Goal: Information Seeking & Learning: Learn about a topic

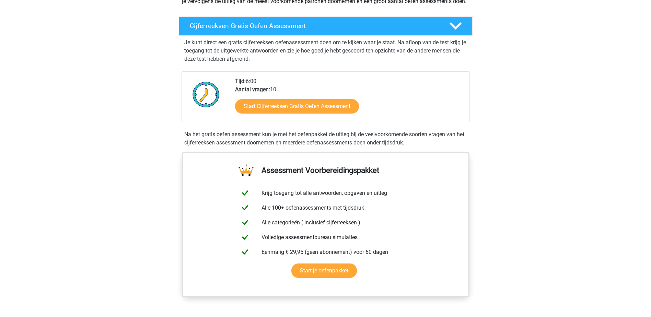
scroll to position [114, 0]
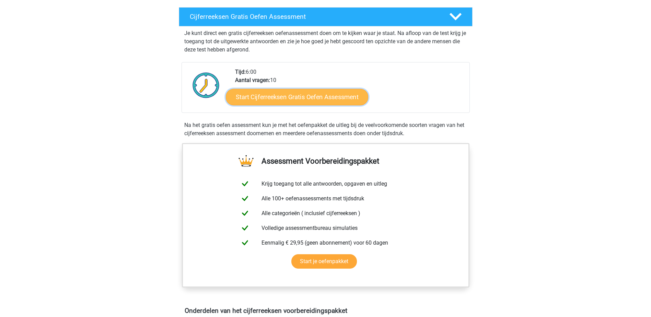
click at [312, 105] on link "Start Cijferreeksen Gratis Oefen Assessment" at bounding box center [297, 97] width 142 height 16
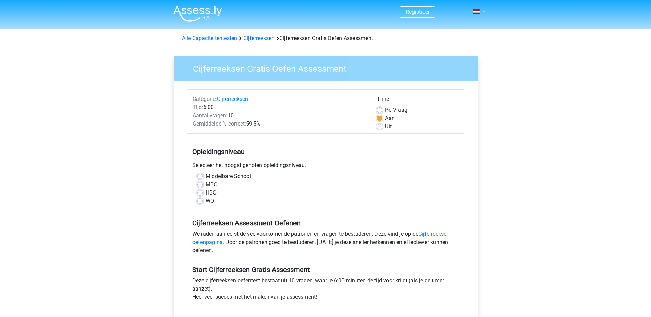
click at [206, 177] on label "Middelbare School" at bounding box center [228, 176] width 45 height 8
click at [202, 177] on input "Middelbare School" at bounding box center [199, 175] width 5 height 7
radio input "true"
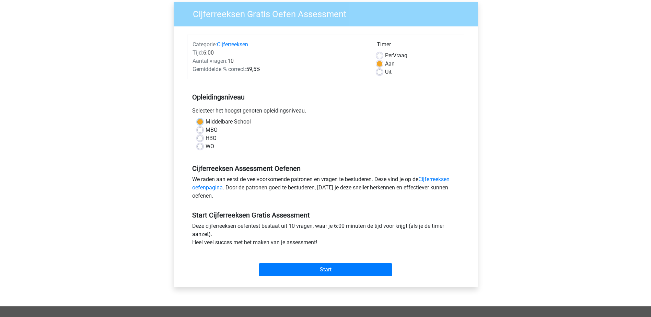
scroll to position [54, 0]
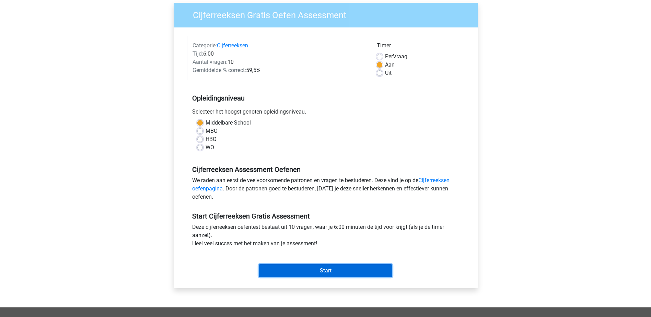
click at [332, 272] on input "Start" at bounding box center [326, 270] width 134 height 13
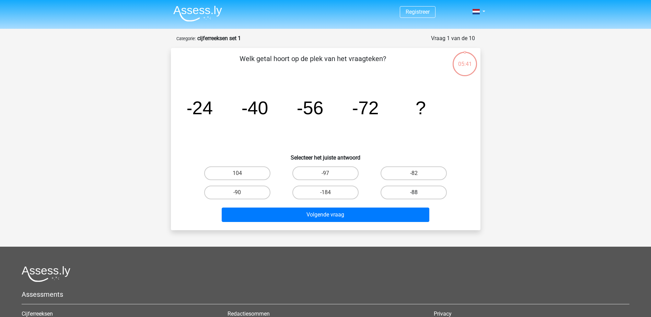
click at [412, 192] on label "-88" at bounding box center [414, 193] width 66 height 14
click at [414, 193] on input "-88" at bounding box center [416, 195] width 4 height 4
radio input "true"
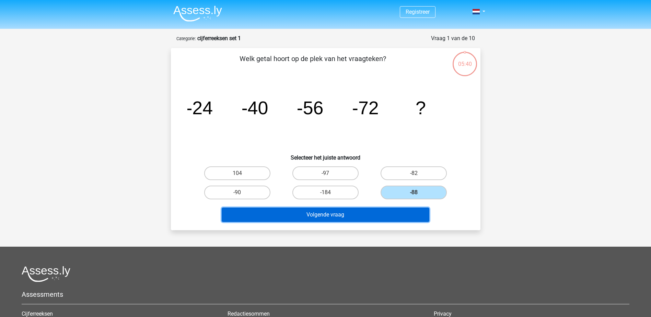
click at [403, 214] on button "Volgende vraag" at bounding box center [326, 215] width 208 height 14
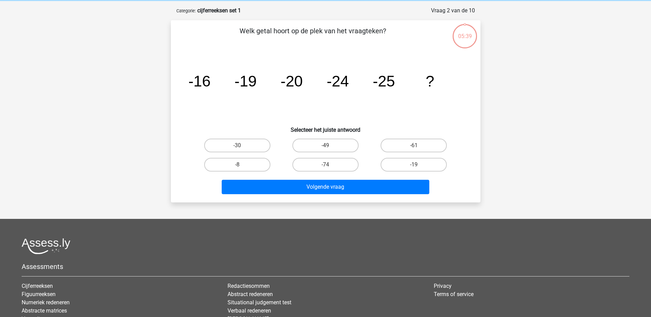
scroll to position [34, 0]
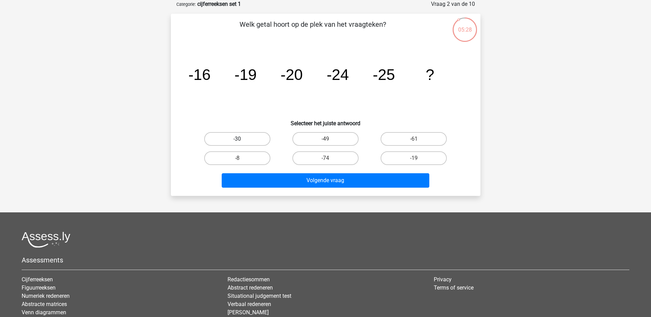
click at [245, 137] on label "-30" at bounding box center [237, 139] width 66 height 14
click at [242, 139] on input "-30" at bounding box center [239, 141] width 4 height 4
radio input "true"
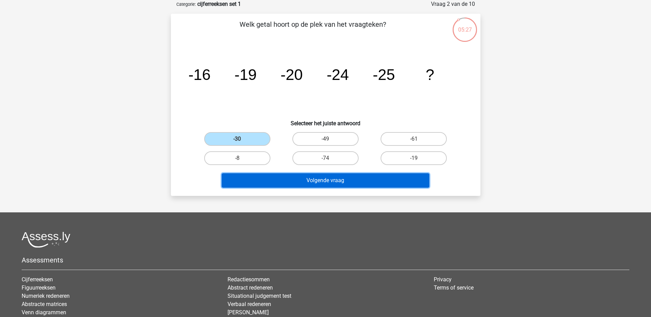
click at [353, 177] on button "Volgende vraag" at bounding box center [326, 180] width 208 height 14
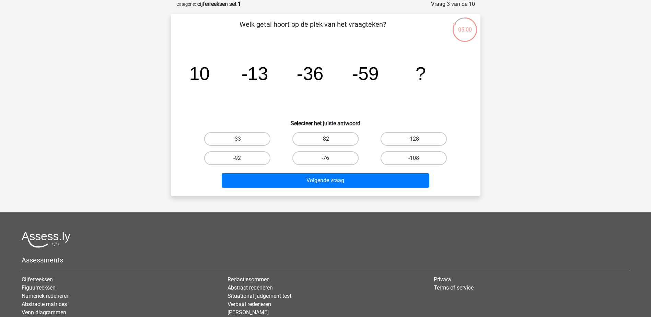
click at [317, 138] on label "-82" at bounding box center [326, 139] width 66 height 14
click at [325, 139] on input "-82" at bounding box center [327, 141] width 4 height 4
radio input "true"
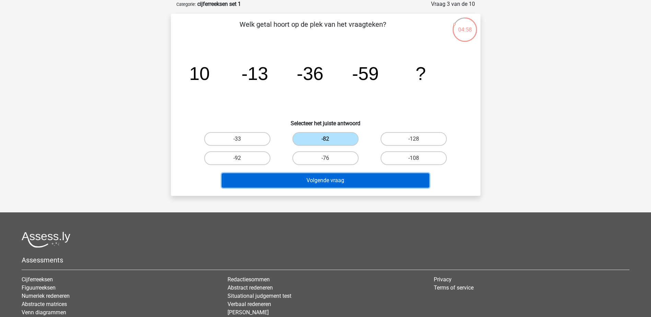
click at [319, 185] on button "Volgende vraag" at bounding box center [326, 180] width 208 height 14
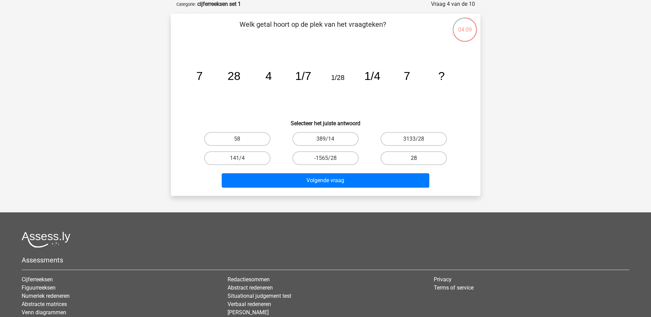
click at [408, 155] on label "28" at bounding box center [414, 158] width 66 height 14
click at [414, 158] on input "28" at bounding box center [416, 160] width 4 height 4
radio input "true"
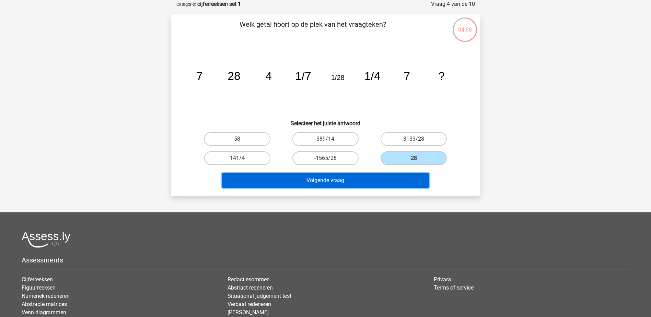
click at [394, 187] on button "Volgende vraag" at bounding box center [326, 180] width 208 height 14
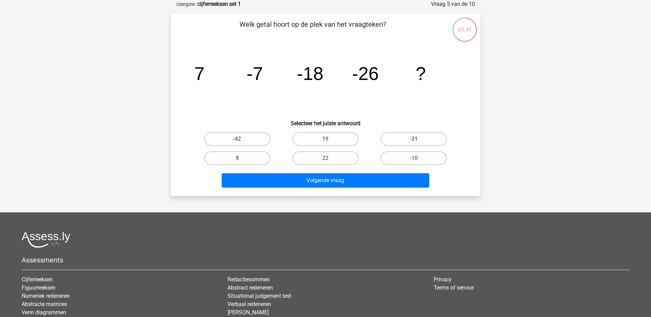
click at [398, 136] on label "-31" at bounding box center [414, 139] width 66 height 14
click at [414, 139] on input "-31" at bounding box center [416, 141] width 4 height 4
radio input "true"
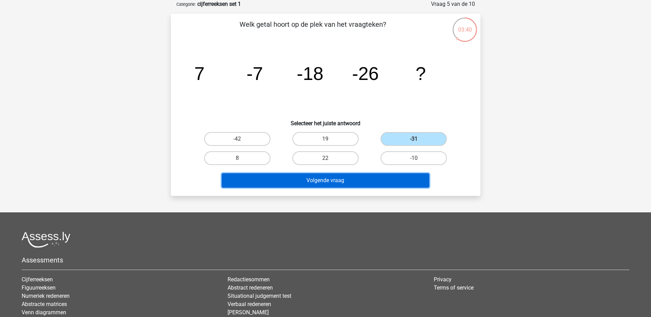
click at [379, 180] on button "Volgende vraag" at bounding box center [326, 180] width 208 height 14
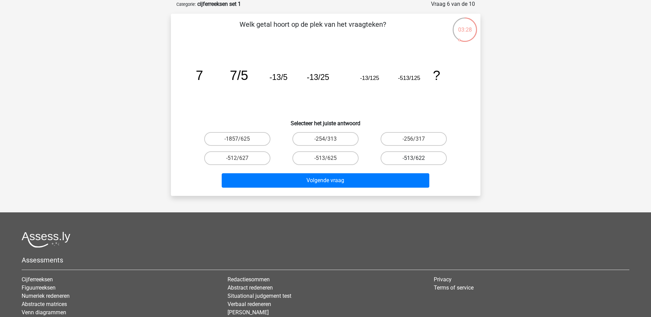
click at [424, 159] on label "-513/622" at bounding box center [414, 158] width 66 height 14
click at [419, 159] on input "-513/622" at bounding box center [416, 160] width 4 height 4
radio input "true"
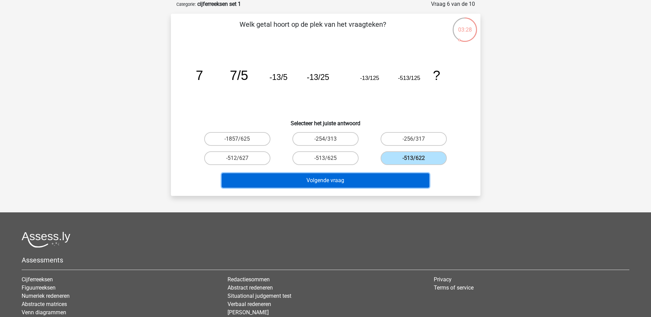
click at [415, 183] on button "Volgende vraag" at bounding box center [326, 180] width 208 height 14
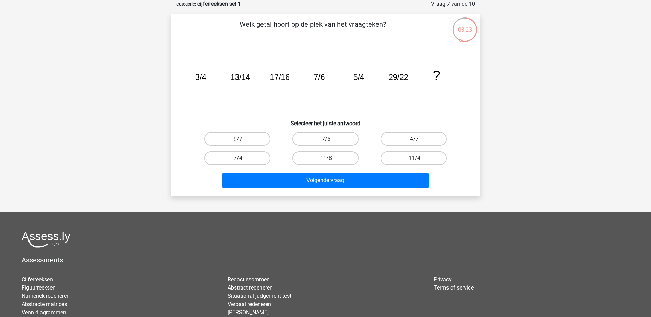
click at [427, 140] on label "-4/7" at bounding box center [414, 139] width 66 height 14
click at [419, 140] on input "-4/7" at bounding box center [416, 141] width 4 height 4
radio input "true"
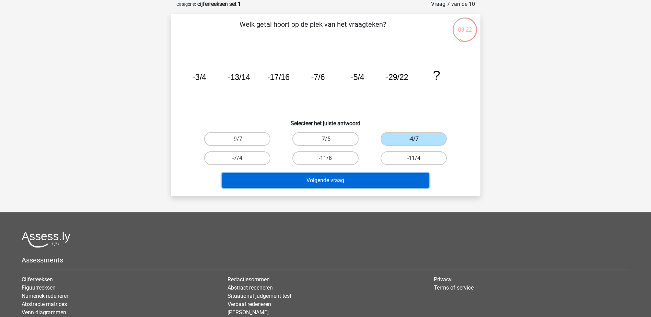
click at [414, 179] on button "Volgende vraag" at bounding box center [326, 180] width 208 height 14
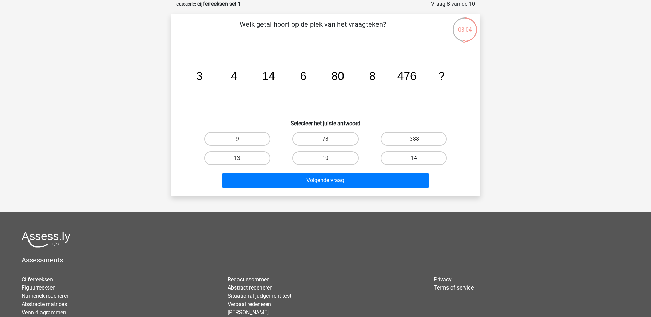
click at [420, 157] on label "14" at bounding box center [414, 158] width 66 height 14
click at [419, 158] on input "14" at bounding box center [416, 160] width 4 height 4
radio input "true"
click at [404, 135] on label "-388" at bounding box center [414, 139] width 66 height 14
click at [414, 139] on input "-388" at bounding box center [416, 141] width 4 height 4
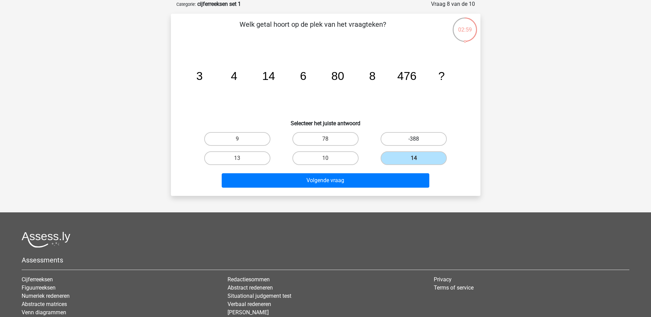
radio input "true"
click at [415, 157] on label "14" at bounding box center [414, 158] width 66 height 14
click at [415, 158] on input "14" at bounding box center [416, 160] width 4 height 4
radio input "true"
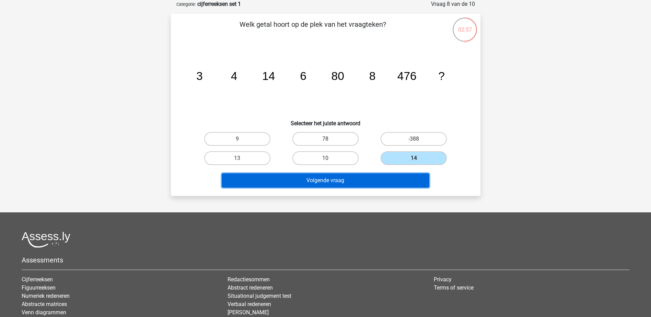
click at [410, 182] on button "Volgende vraag" at bounding box center [326, 180] width 208 height 14
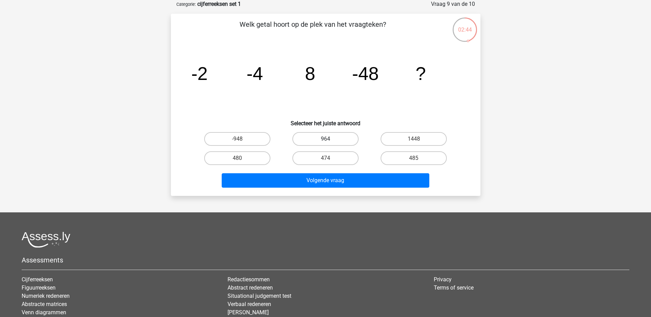
click at [314, 138] on label "964" at bounding box center [326, 139] width 66 height 14
click at [325, 139] on input "964" at bounding box center [327, 141] width 4 height 4
radio input "true"
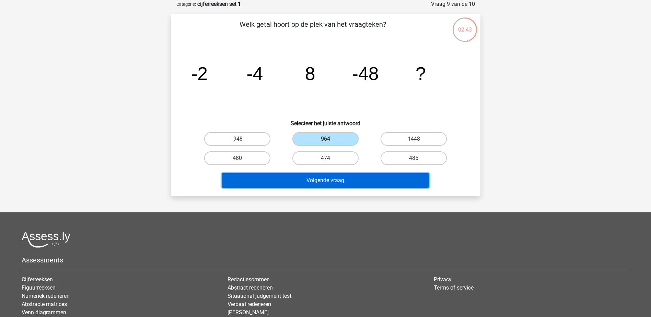
click at [330, 182] on button "Volgende vraag" at bounding box center [326, 180] width 208 height 14
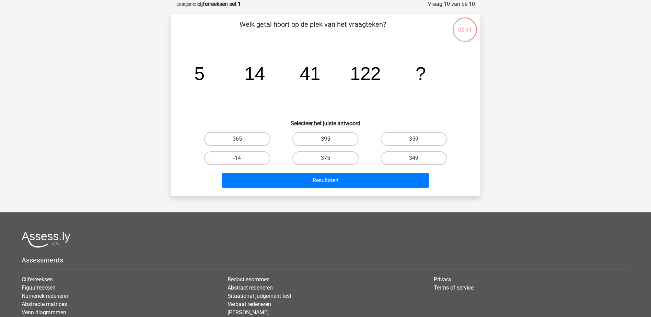
click at [332, 132] on label "395" at bounding box center [326, 139] width 66 height 14
click at [330, 139] on input "395" at bounding box center [327, 141] width 4 height 4
radio input "true"
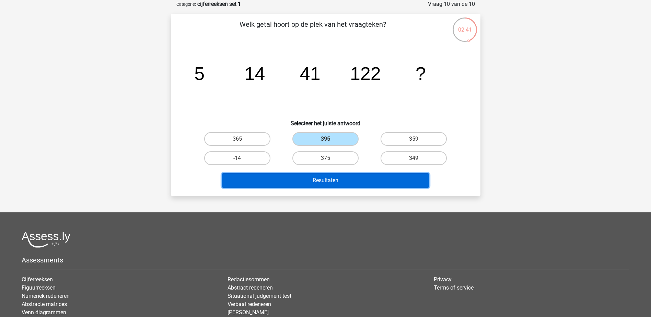
click at [341, 178] on button "Resultaten" at bounding box center [326, 180] width 208 height 14
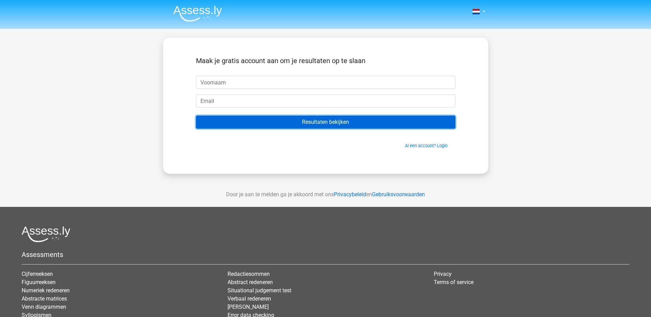
click at [331, 119] on input "Resultaten bekijken" at bounding box center [326, 122] width 260 height 13
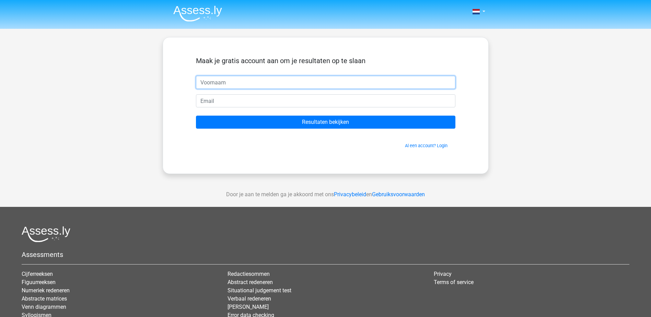
click at [273, 83] on input "text" at bounding box center [326, 82] width 260 height 13
